Goal: Task Accomplishment & Management: Use online tool/utility

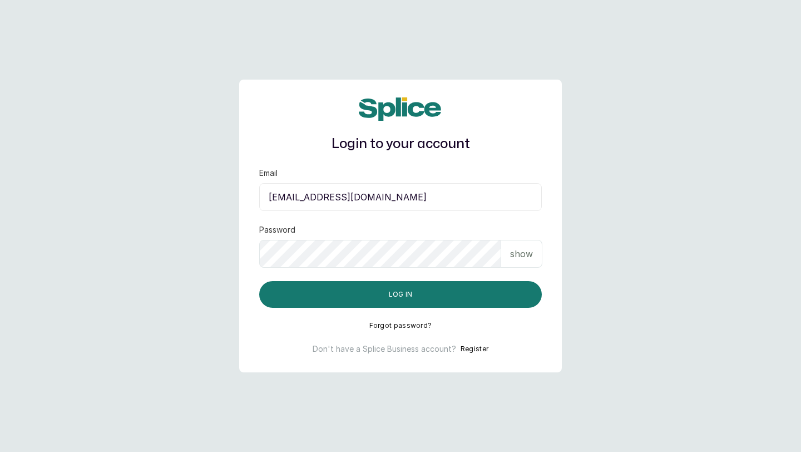
click at [524, 250] on p "show" at bounding box center [521, 253] width 23 height 13
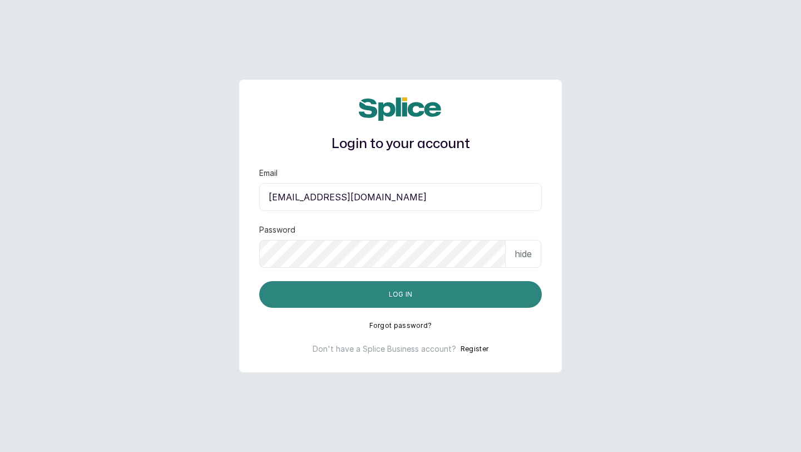
click at [466, 292] on button "Log in" at bounding box center [400, 294] width 283 height 27
